Goal: Check status: Check status

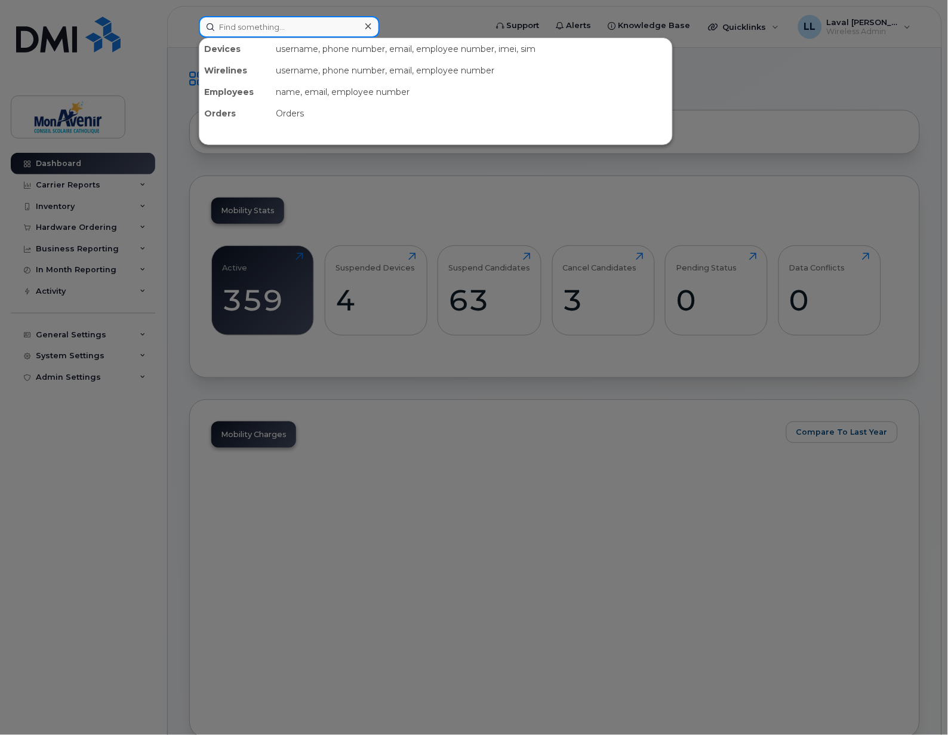
click at [263, 29] on input at bounding box center [289, 26] width 181 height 21
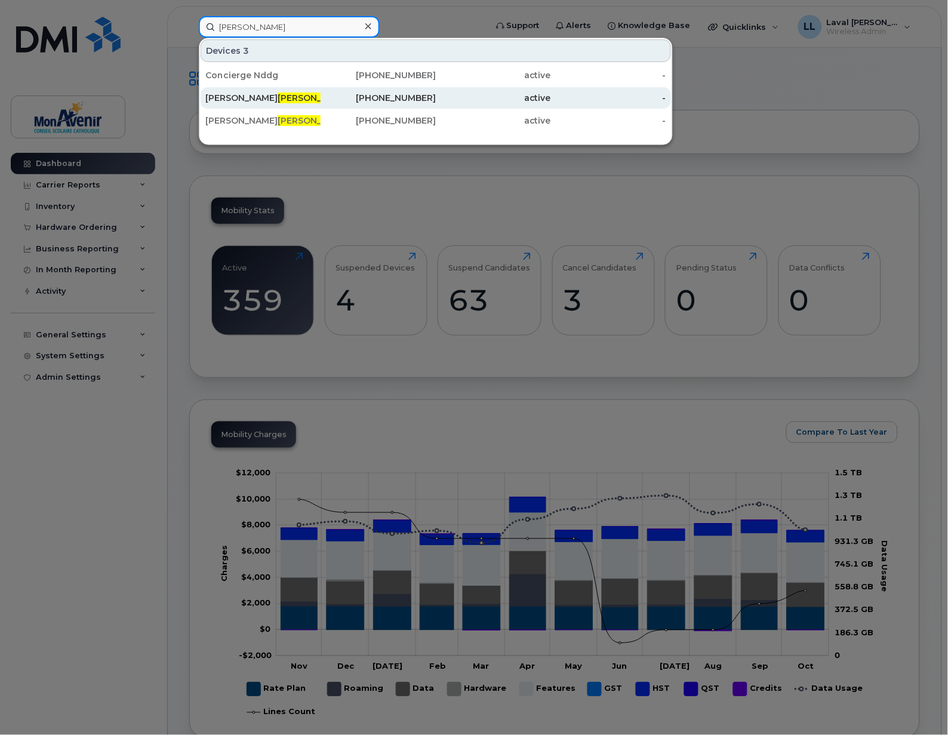
type input "fortin"
click at [229, 93] on div "Simon Fortin" at bounding box center [262, 98] width 115 height 12
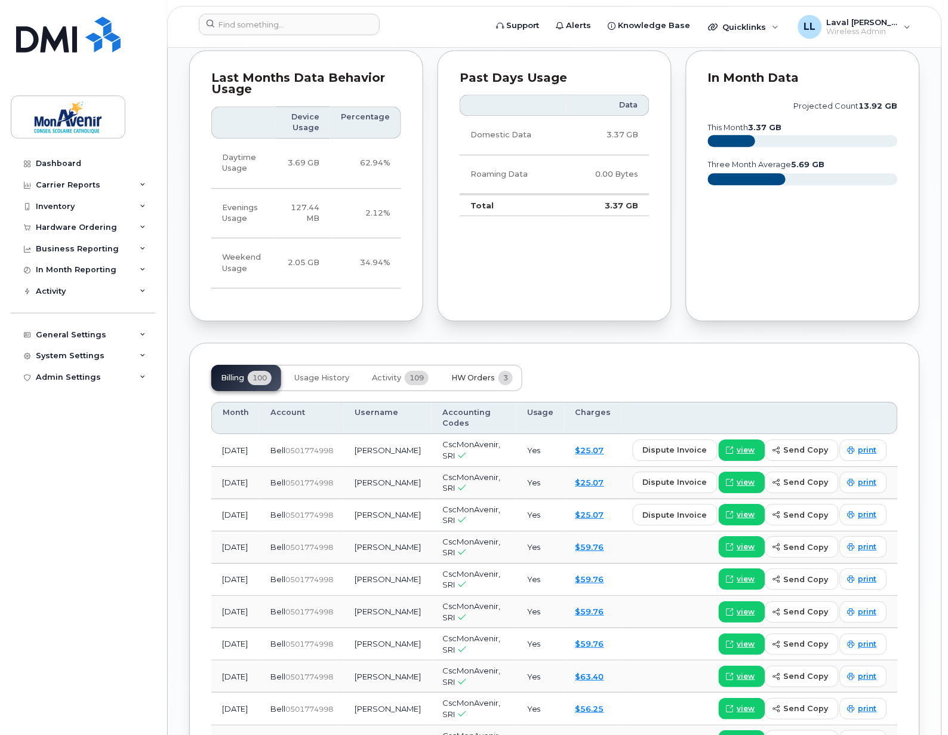
click at [470, 385] on button "HW Orders 3" at bounding box center [482, 378] width 81 height 26
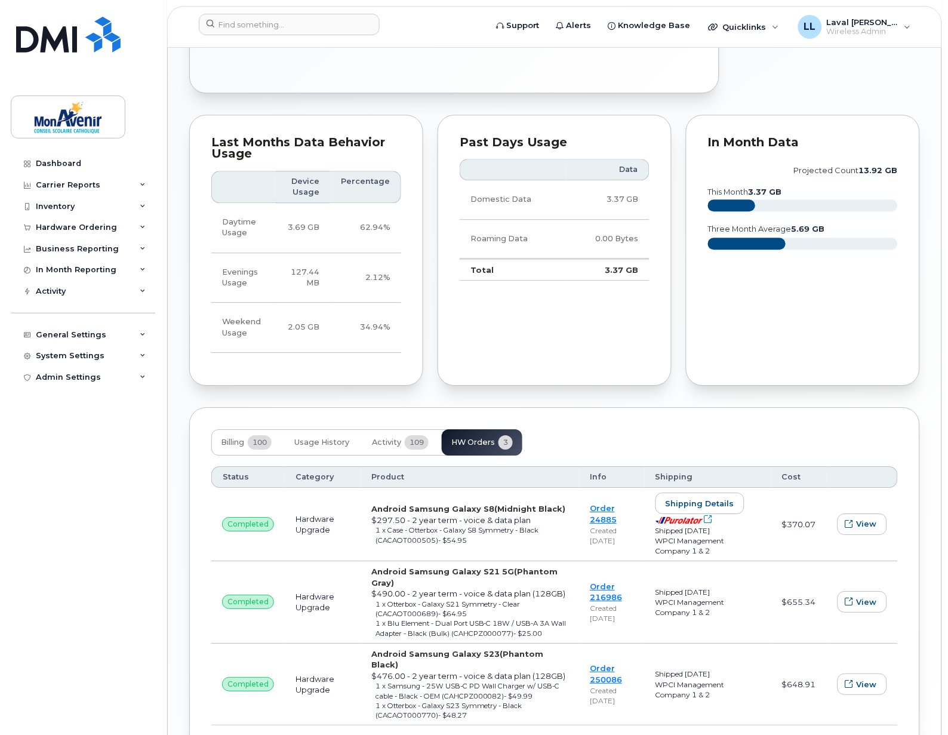
scroll to position [663, 0]
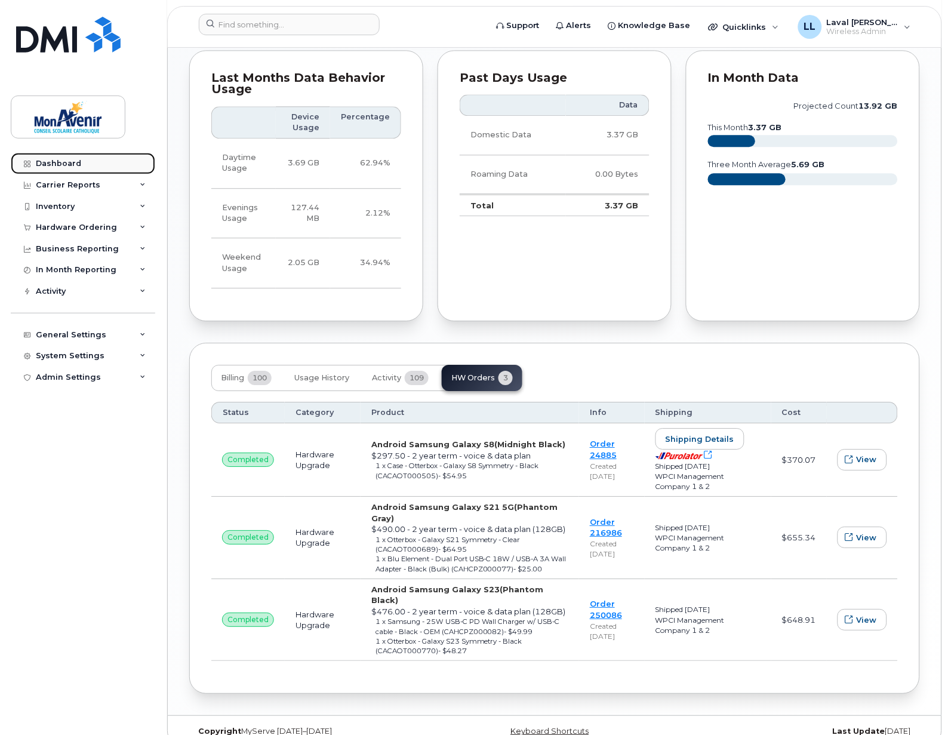
click at [48, 160] on div "Dashboard" at bounding box center [58, 164] width 45 height 10
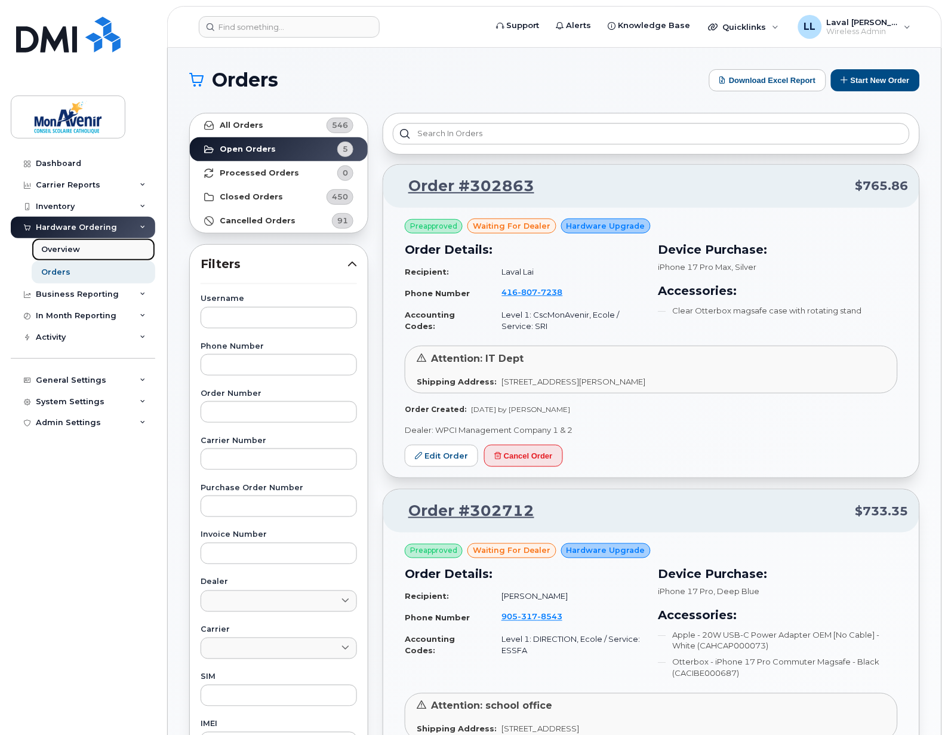
click at [61, 247] on div "Overview" at bounding box center [60, 249] width 39 height 11
click at [64, 230] on div "Hardware Ordering" at bounding box center [76, 228] width 81 height 10
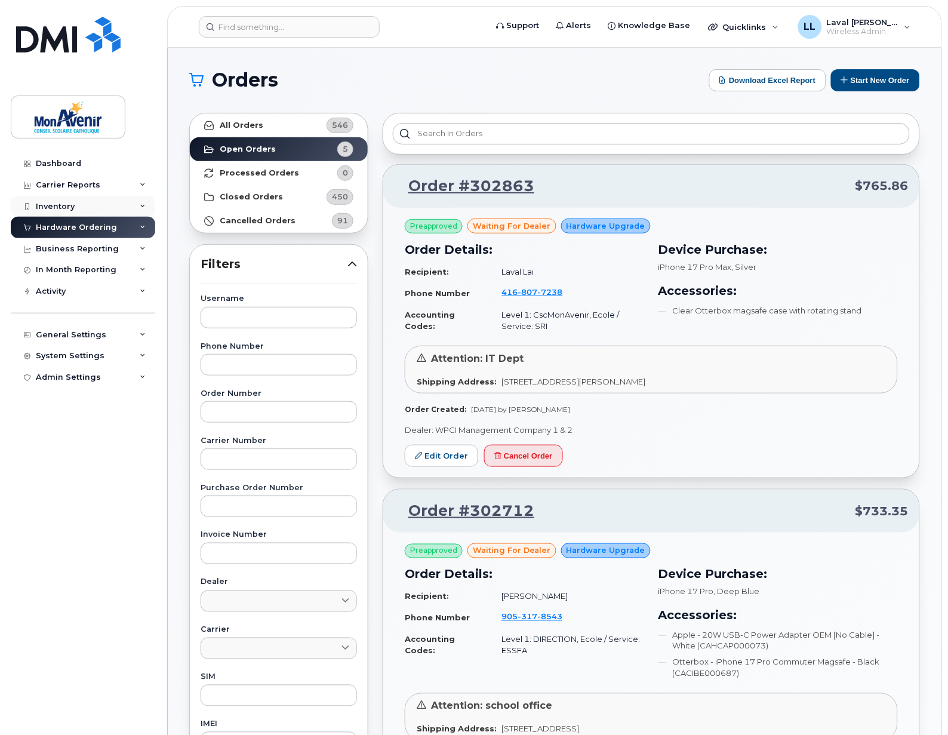
click at [62, 210] on div "Inventory" at bounding box center [55, 207] width 39 height 10
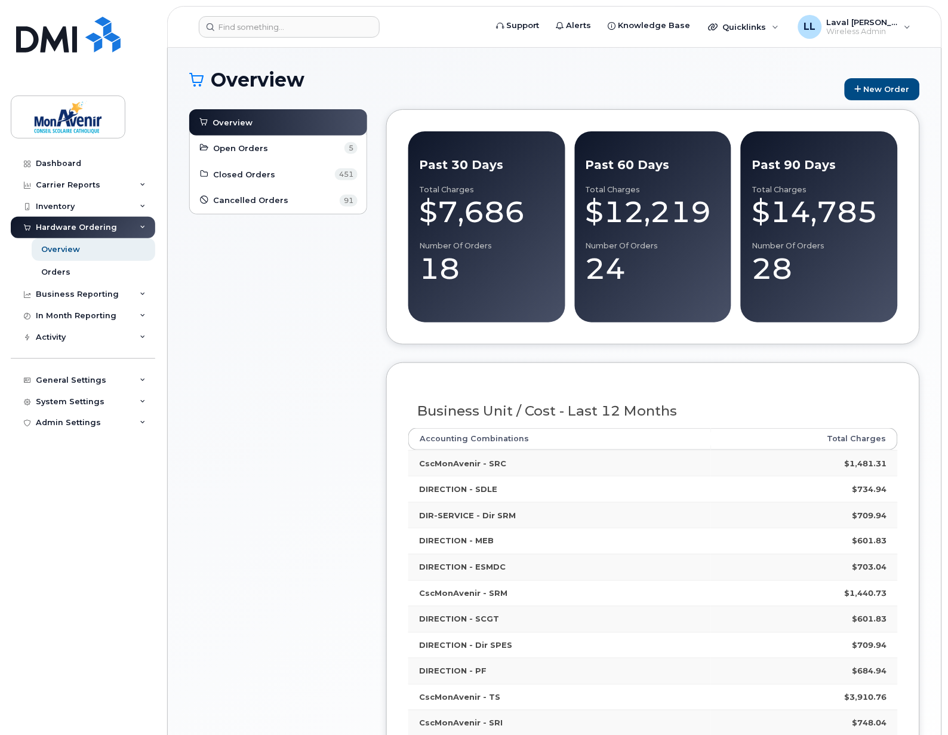
scroll to position [66, 0]
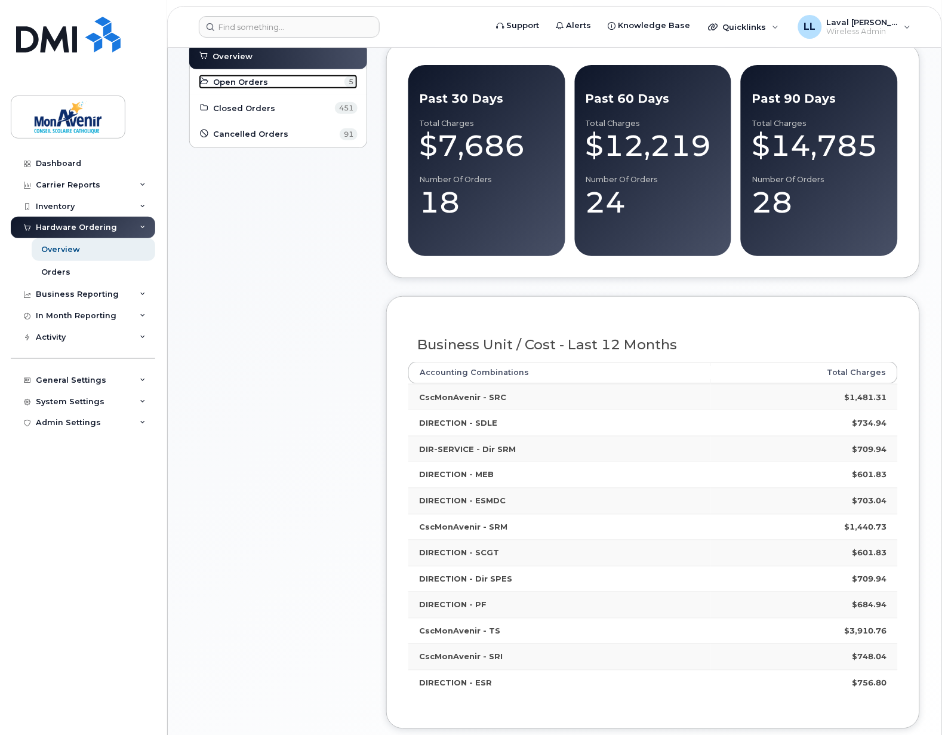
click at [259, 82] on span "Open Orders" at bounding box center [241, 81] width 55 height 11
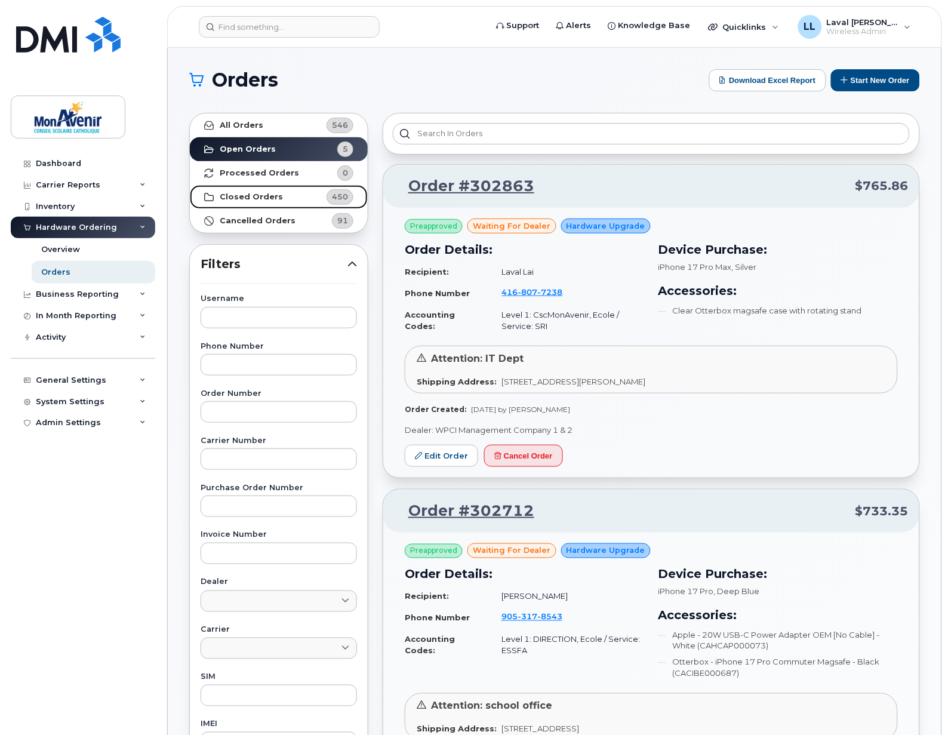
click at [248, 192] on strong "Closed Orders" at bounding box center [251, 197] width 63 height 10
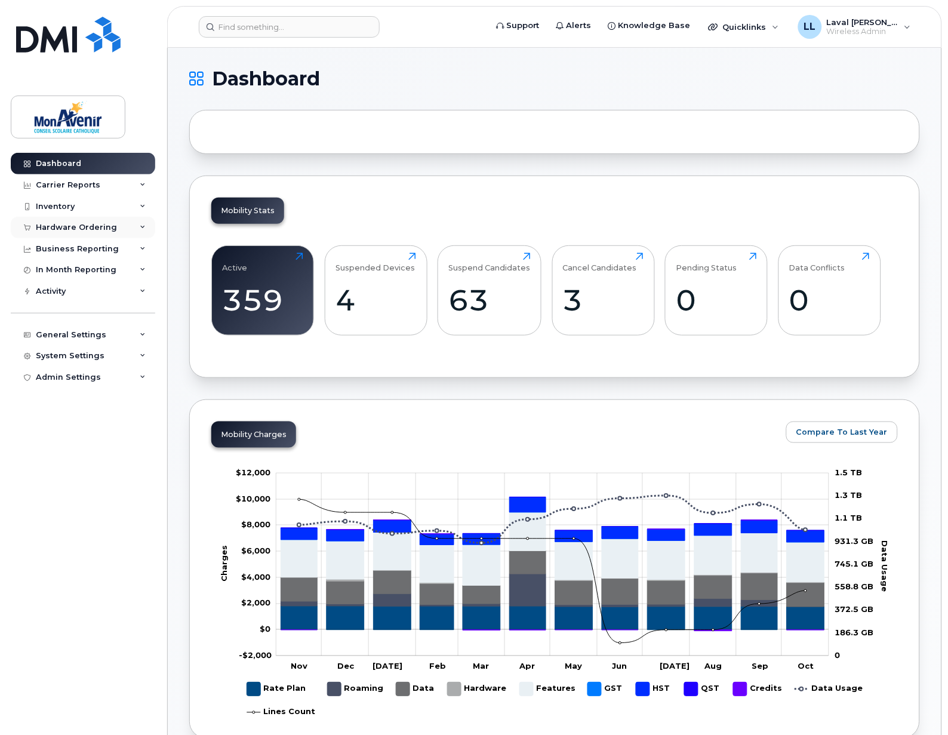
click at [69, 233] on div "Hardware Ordering" at bounding box center [83, 227] width 145 height 21
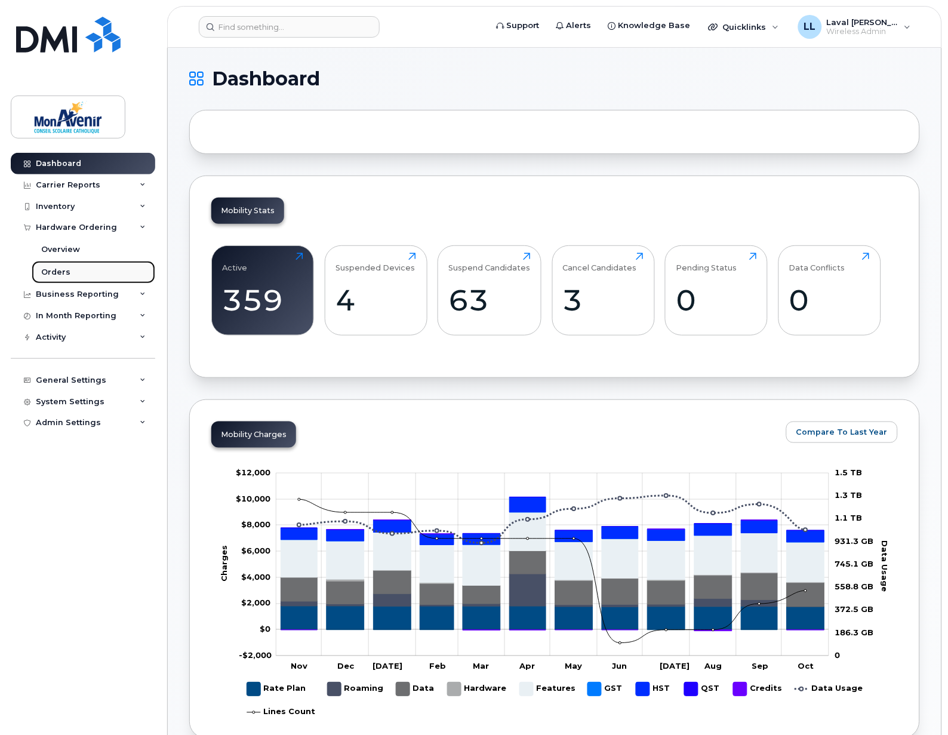
click at [64, 271] on div "Orders" at bounding box center [55, 272] width 29 height 11
